Goal: Task Accomplishment & Management: Manage account settings

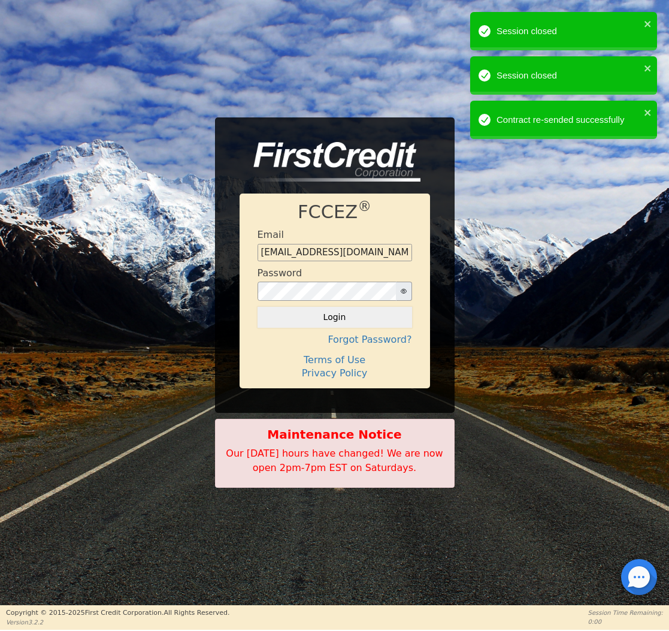
type input "[EMAIL_ADDRESS][DOMAIN_NAME]"
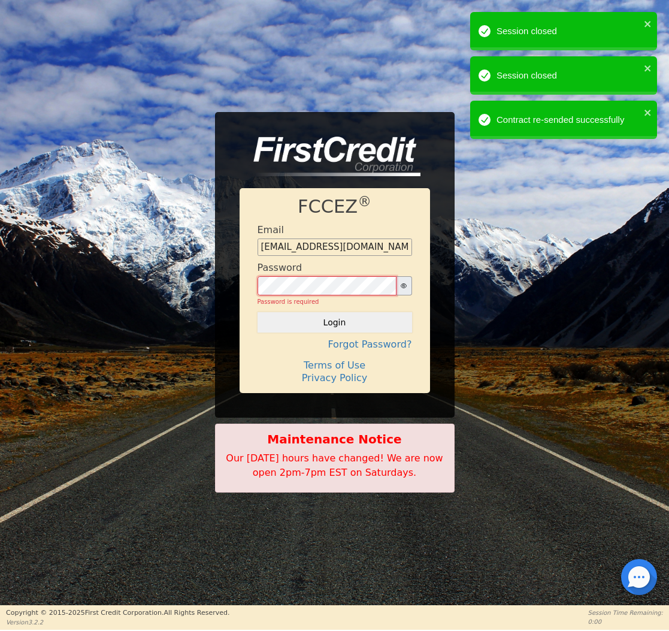
click at [334, 317] on button "Login" at bounding box center [335, 322] width 155 height 20
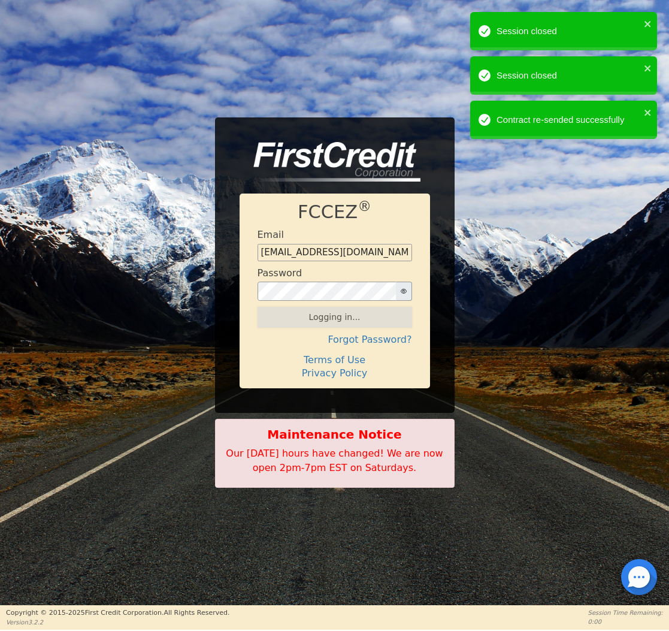
click at [343, 316] on div "Logging in..." at bounding box center [335, 317] width 155 height 20
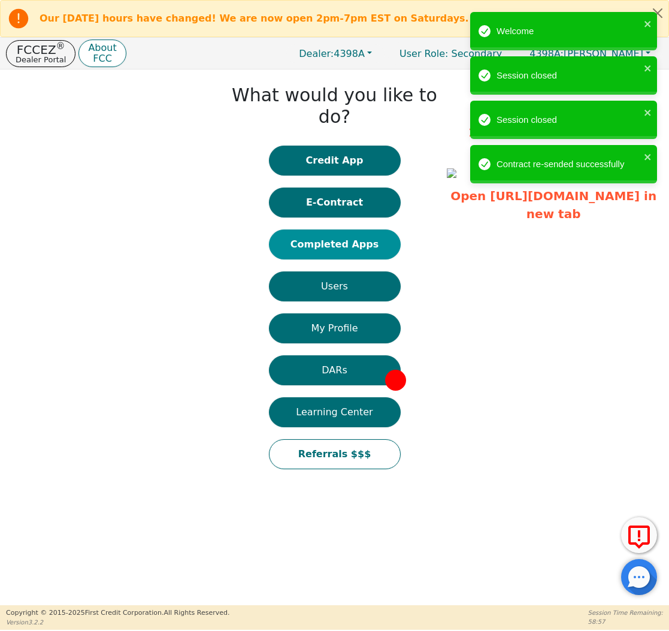
click at [343, 230] on button "Completed Apps" at bounding box center [335, 245] width 132 height 30
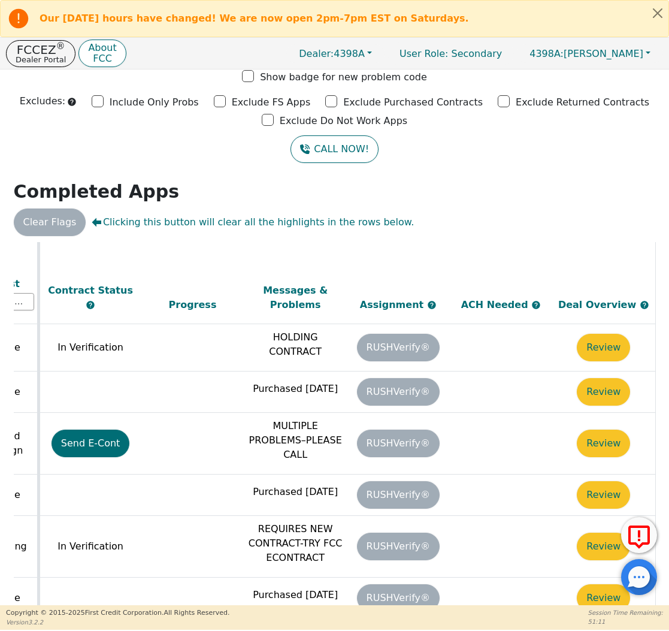
scroll to position [586, 672]
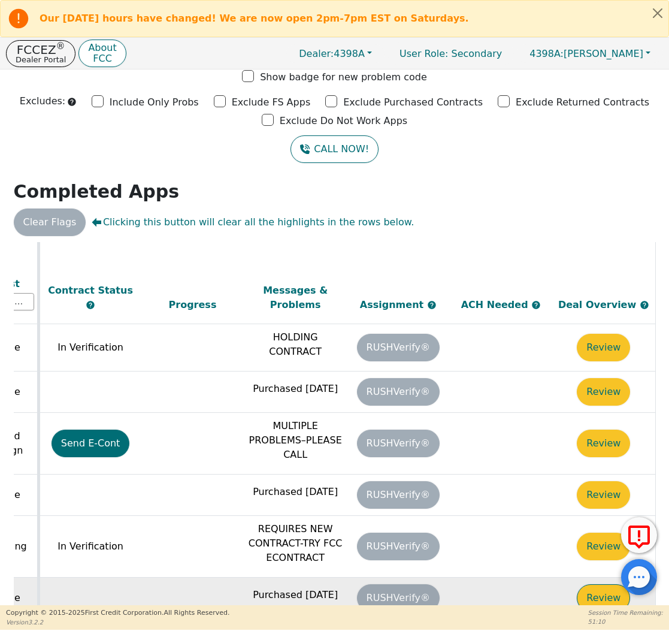
click at [585, 584] on button "Review" at bounding box center [603, 598] width 53 height 28
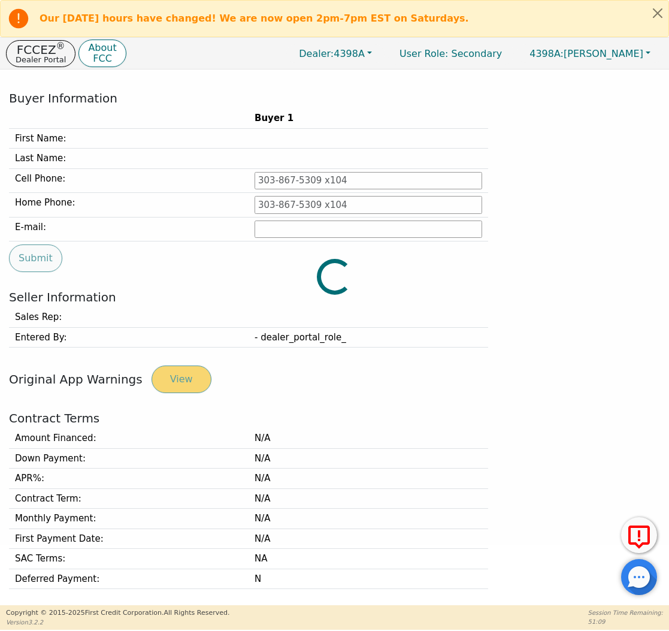
type input "[PHONE_NUMBER]"
type input "[EMAIL_ADDRESS][DOMAIN_NAME]"
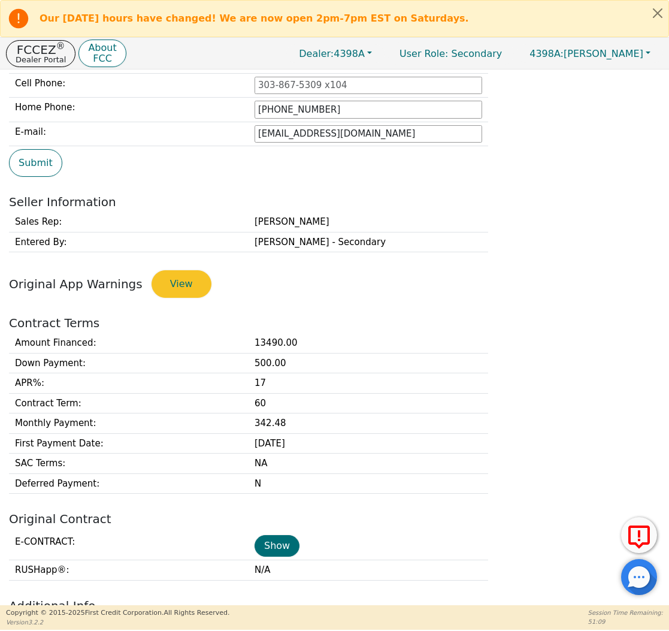
scroll to position [168, 0]
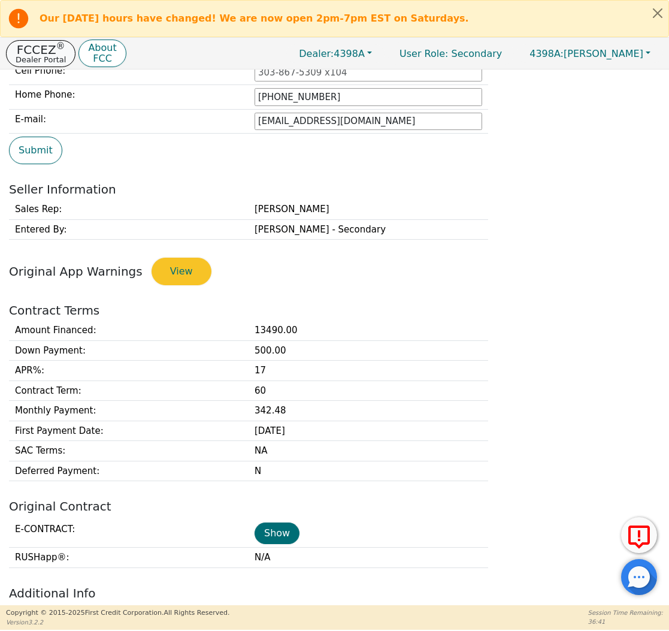
click at [49, 56] on p "Dealer Portal" at bounding box center [41, 60] width 50 height 8
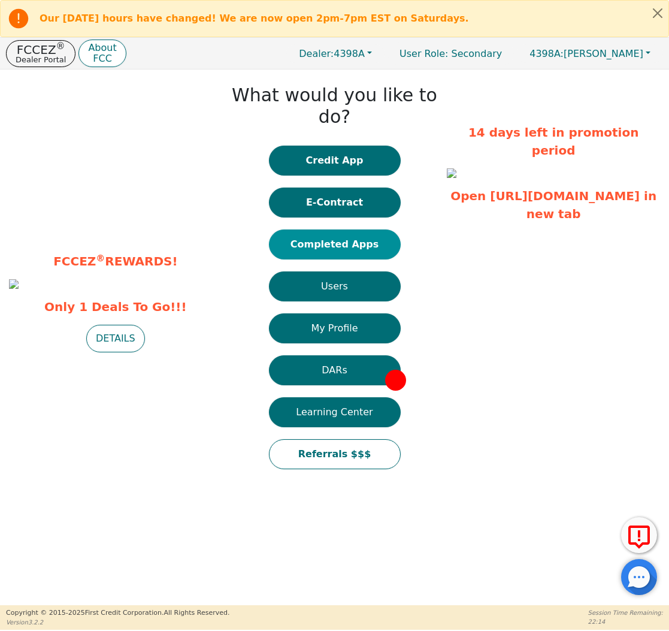
click at [350, 230] on button "Completed Apps" at bounding box center [335, 245] width 132 height 30
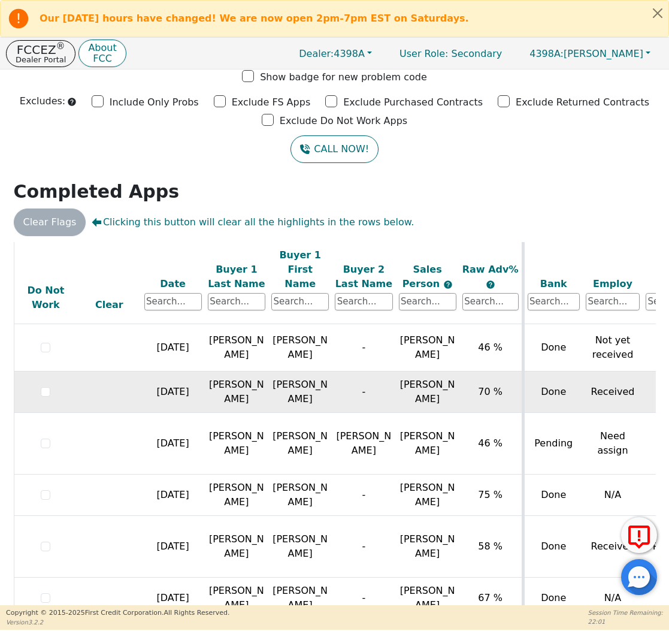
scroll to position [586, 0]
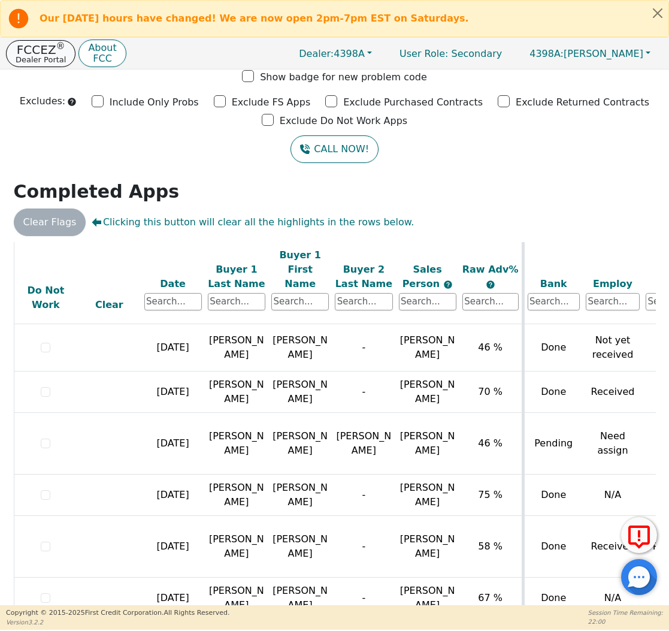
click at [52, 56] on p "Dealer Portal" at bounding box center [41, 60] width 50 height 8
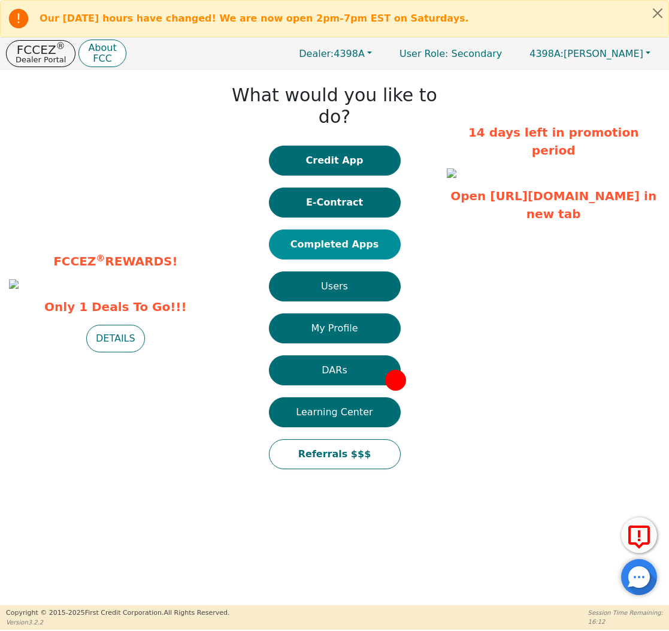
click at [382, 230] on button "Completed Apps" at bounding box center [335, 245] width 132 height 30
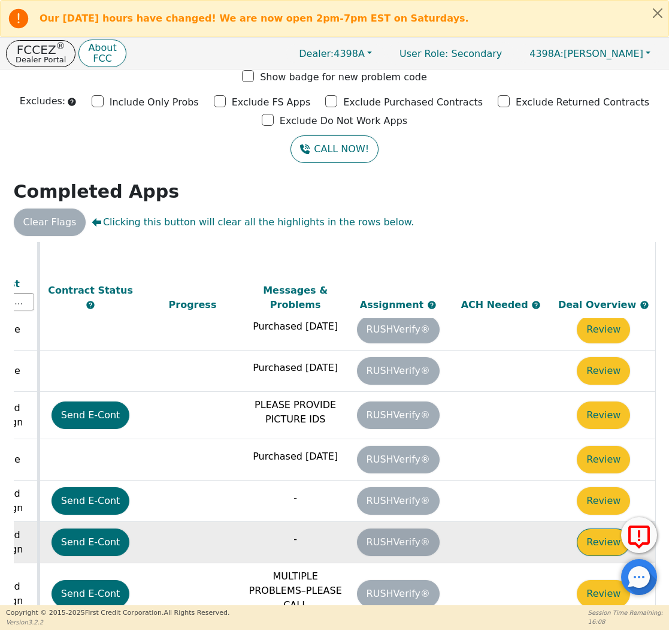
scroll to position [244, 672]
click at [577, 529] on button "Review" at bounding box center [603, 543] width 53 height 28
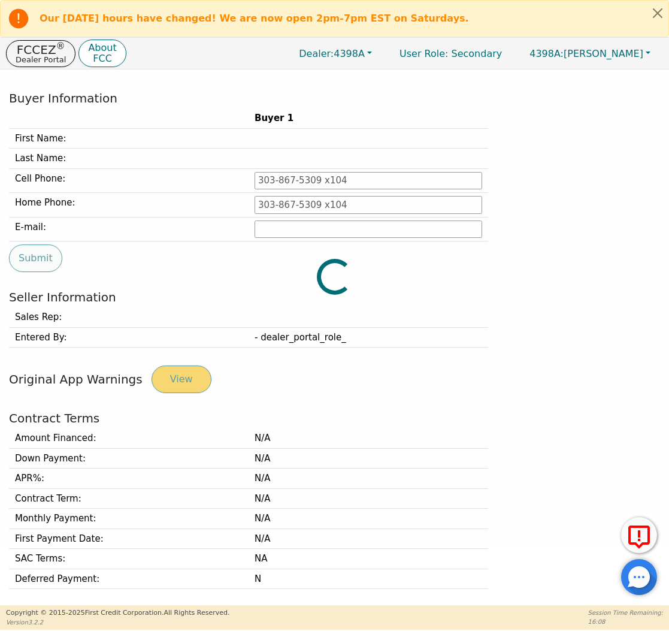
type input "[PHONE_NUMBER]"
type input "[PERSON_NAME][EMAIL_ADDRESS][PERSON_NAME][DOMAIN_NAME]"
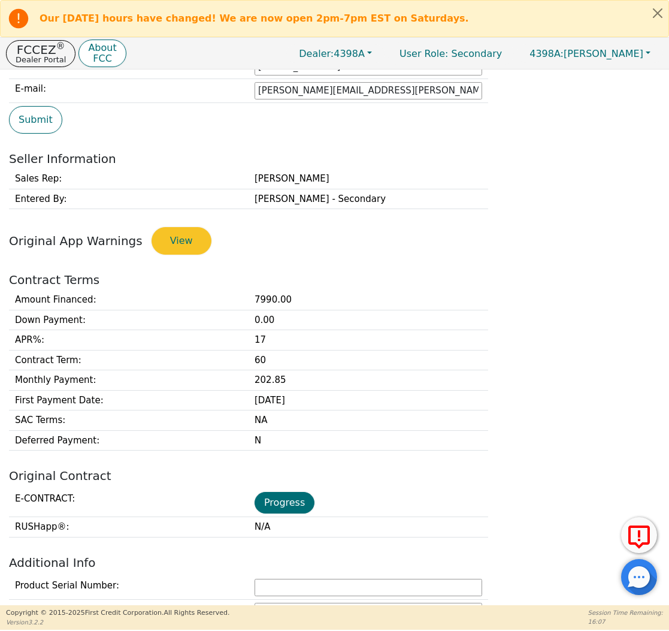
scroll to position [295, 0]
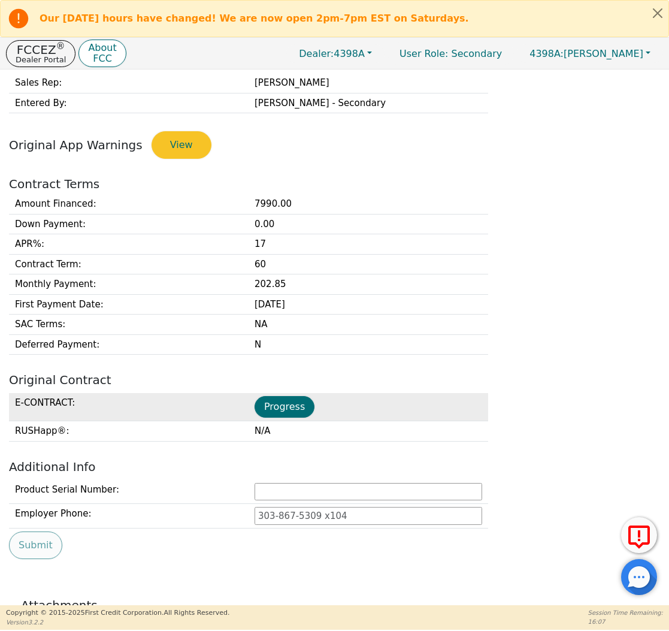
click at [279, 393] on td "Progress" at bounding box center [369, 407] width 240 height 28
click at [280, 399] on button "Progress" at bounding box center [285, 407] width 60 height 22
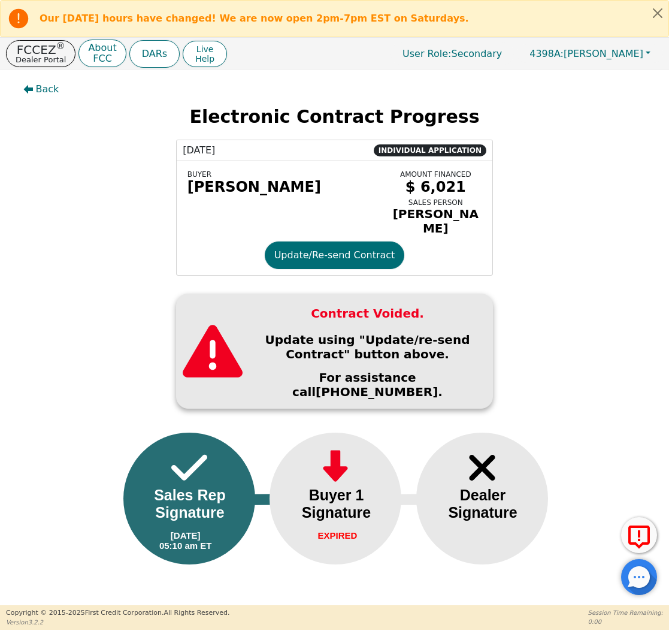
click at [332, 241] on div "BUYER [PERSON_NAME] AMOUNT FINANCED $ 6,021 SALES PERSON [PERSON_NAME] Update/R…" at bounding box center [335, 218] width 316 height 114
click at [331, 255] on button "Update/Re-send Contract" at bounding box center [335, 256] width 140 height 28
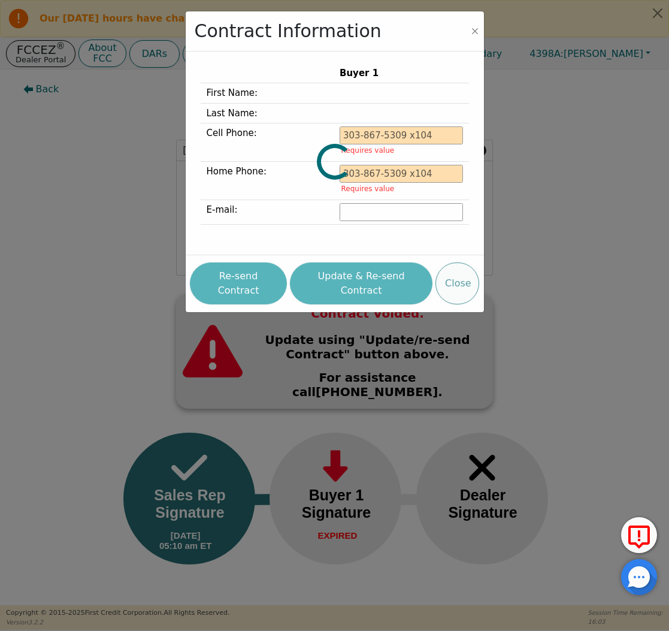
type input "[PHONE_NUMBER]"
type input "[PERSON_NAME][EMAIL_ADDRESS][PERSON_NAME][DOMAIN_NAME]"
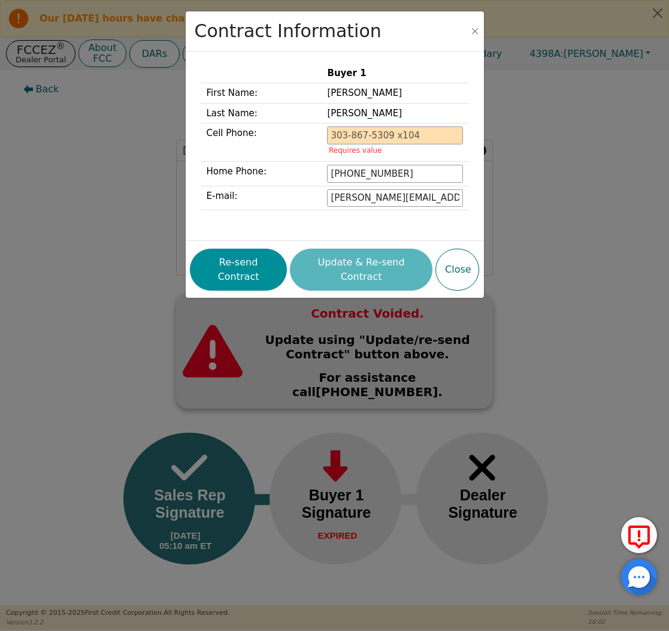
click at [224, 250] on button "Re-send Contract" at bounding box center [238, 270] width 97 height 42
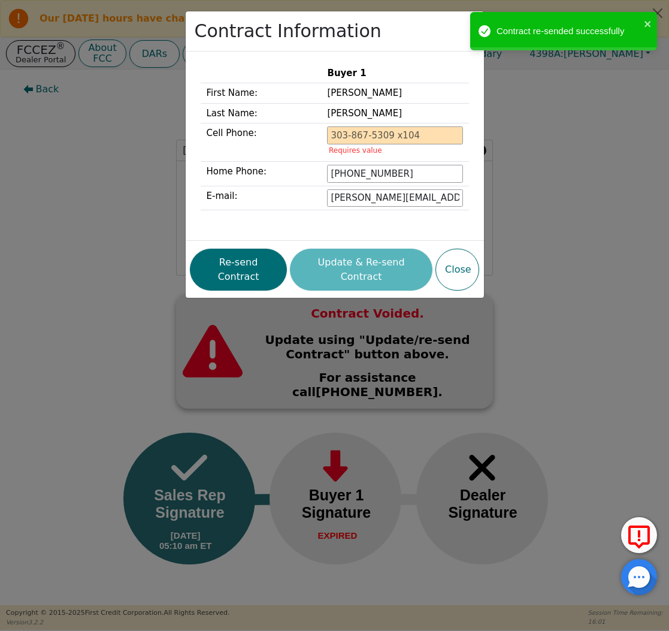
click at [112, 166] on div "Contract Information Buyer 1 First Name: [PERSON_NAME] Last Name: [PERSON_NAME]…" at bounding box center [334, 315] width 669 height 631
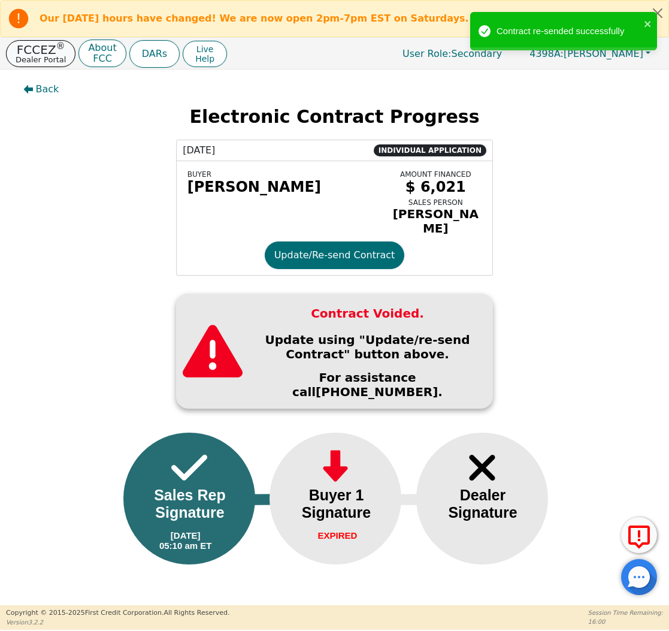
click at [50, 61] on p "Dealer Portal" at bounding box center [41, 60] width 50 height 8
